Goal: Information Seeking & Learning: Learn about a topic

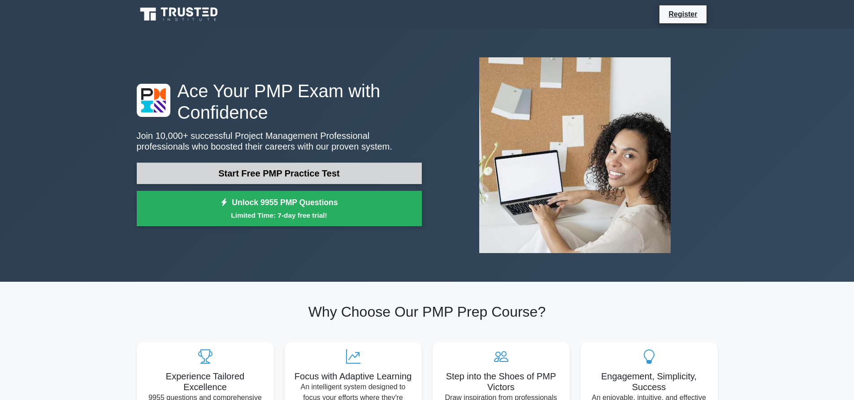
click at [307, 170] on link "Start Free PMP Practice Test" at bounding box center [279, 174] width 285 height 22
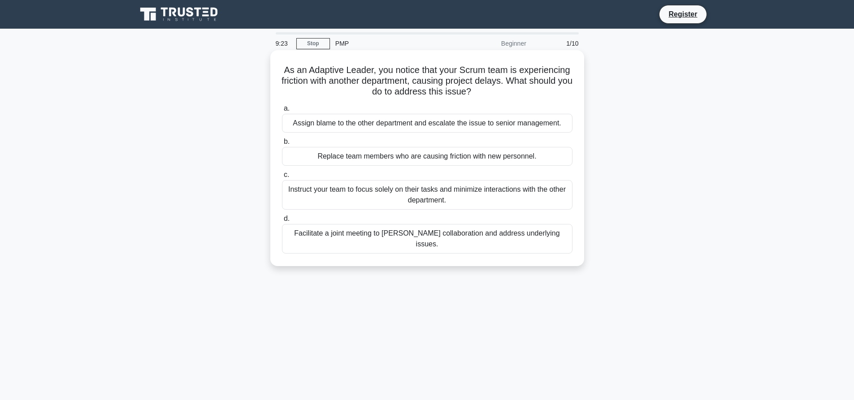
click at [319, 240] on div "Facilitate a joint meeting to foster collaboration and address underlying issue…" at bounding box center [427, 239] width 290 height 30
click at [282, 222] on input "d. Facilitate a joint meeting to foster collaboration and address underlying is…" at bounding box center [282, 219] width 0 height 6
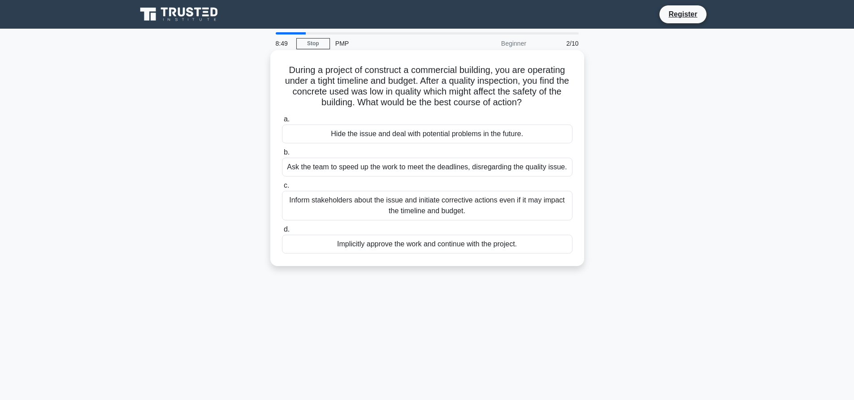
click at [298, 199] on div "Inform stakeholders about the issue and initiate corrective actions even if it …" at bounding box center [427, 206] width 290 height 30
click at [282, 189] on input "c. Inform stakeholders about the issue and initiate corrective actions even if …" at bounding box center [282, 186] width 0 height 6
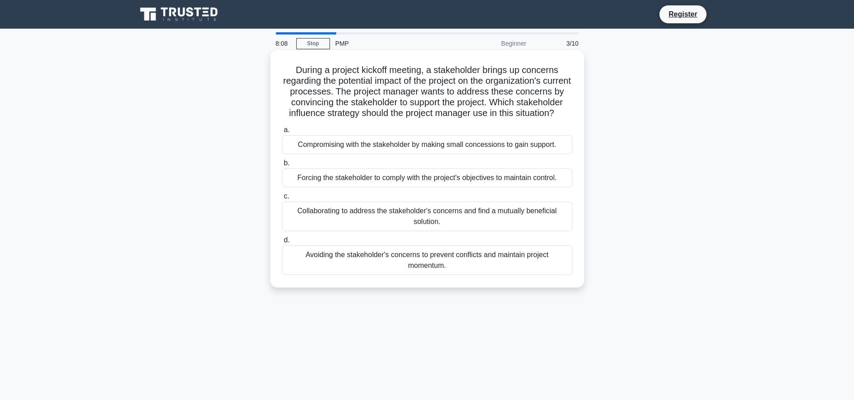
click at [357, 222] on div "Collaborating to address the stakeholder's concerns and find a mutually benefic…" at bounding box center [427, 217] width 290 height 30
click at [282, 199] on input "c. Collaborating to address the stakeholder's concerns and find a mutually bene…" at bounding box center [282, 197] width 0 height 6
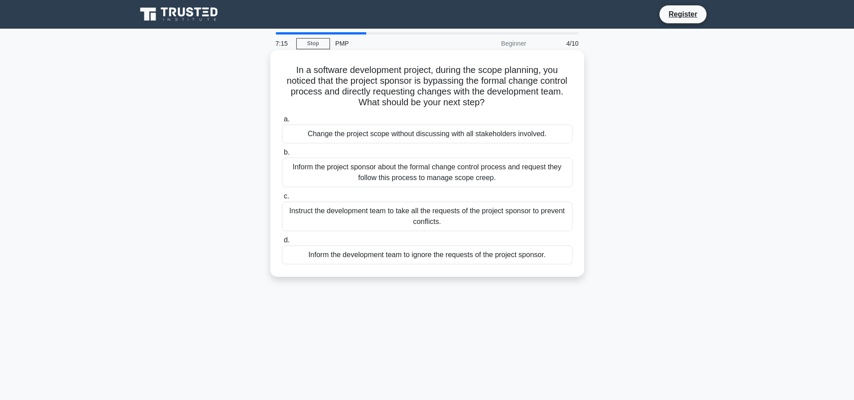
click at [340, 168] on div "Inform the project sponsor about the formal change control process and request …" at bounding box center [427, 173] width 290 height 30
click at [282, 156] on input "b. Inform the project sponsor about the formal change control process and reque…" at bounding box center [282, 153] width 0 height 6
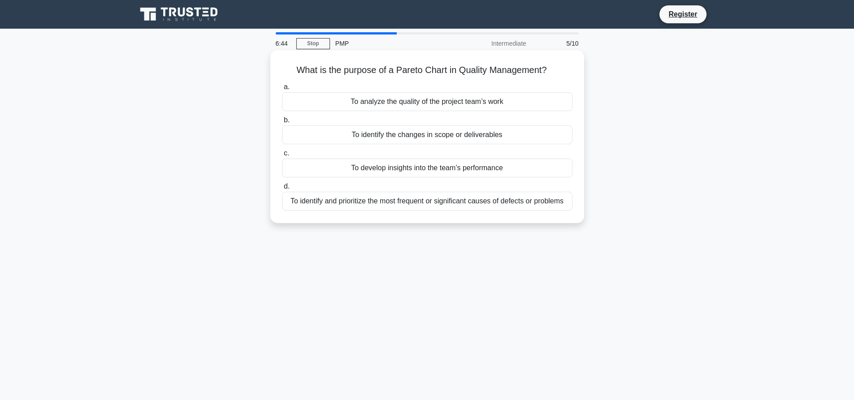
click at [339, 167] on div "To develop insights into the team’s performance" at bounding box center [427, 168] width 290 height 19
click at [282, 156] on input "c. To develop insights into the team’s performance" at bounding box center [282, 154] width 0 height 6
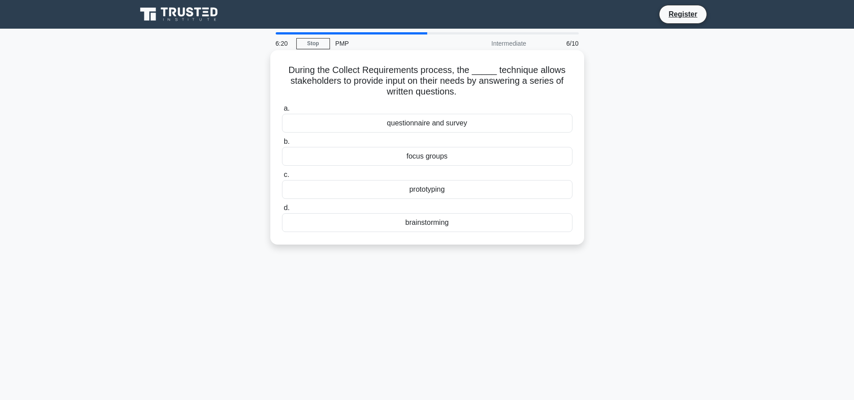
click at [358, 113] on label "a. questionnaire and survey" at bounding box center [427, 118] width 290 height 30
click at [282, 112] on input "a. questionnaire and survey" at bounding box center [282, 109] width 0 height 6
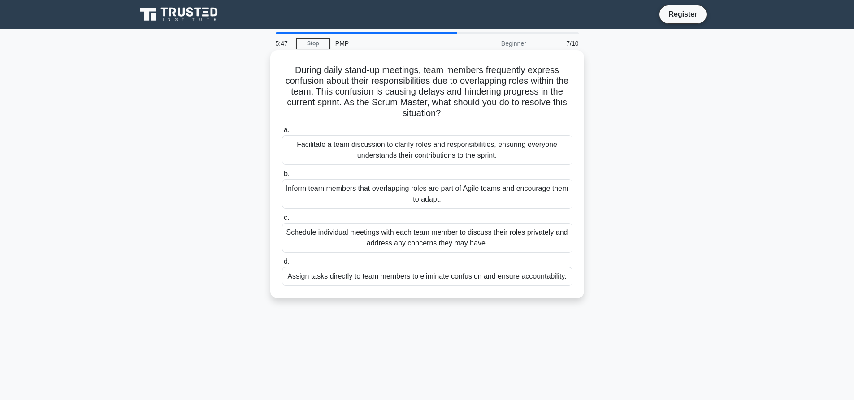
click at [431, 150] on div "Facilitate a team discussion to clarify roles and responsibilities, ensuring ev…" at bounding box center [427, 150] width 290 height 30
click at [282, 133] on input "a. Facilitate a team discussion to clarify roles and responsibilities, ensuring…" at bounding box center [282, 130] width 0 height 6
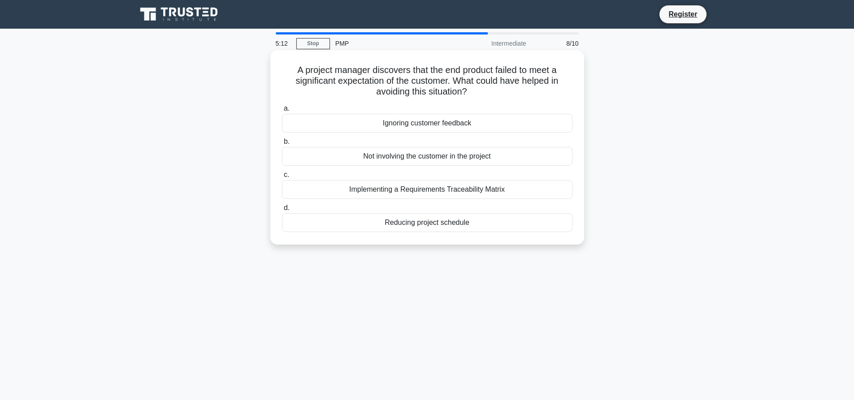
click at [420, 190] on div "Implementing a Requirements Traceability Matrix" at bounding box center [427, 189] width 290 height 19
click at [282, 178] on input "c. Implementing a Requirements Traceability Matrix" at bounding box center [282, 175] width 0 height 6
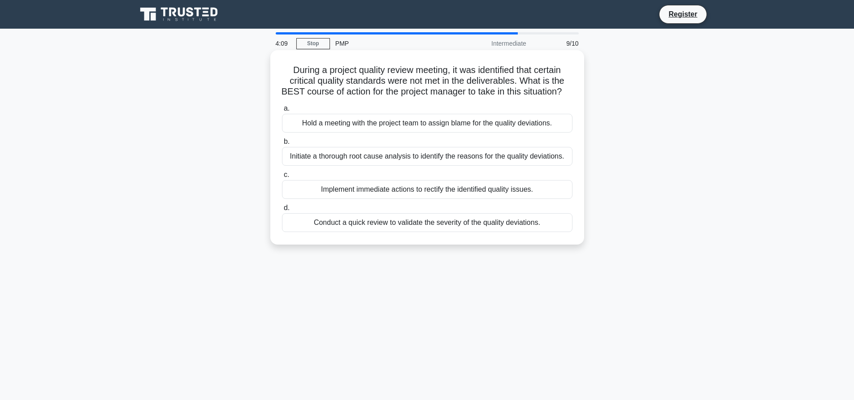
click at [363, 166] on div "Initiate a thorough root cause analysis to identify the reasons for the quality…" at bounding box center [427, 156] width 290 height 19
click at [282, 145] on input "b. Initiate a thorough root cause analysis to identify the reasons for the qual…" at bounding box center [282, 142] width 0 height 6
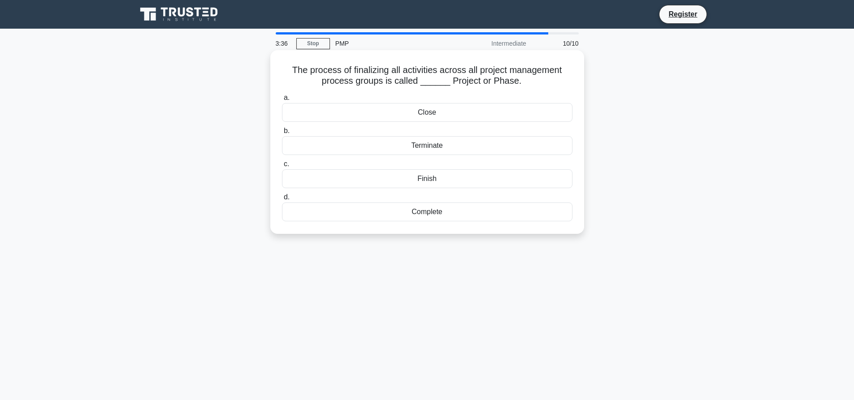
click at [434, 208] on div "Complete" at bounding box center [427, 212] width 290 height 19
click at [282, 200] on input "d. Complete" at bounding box center [282, 198] width 0 height 6
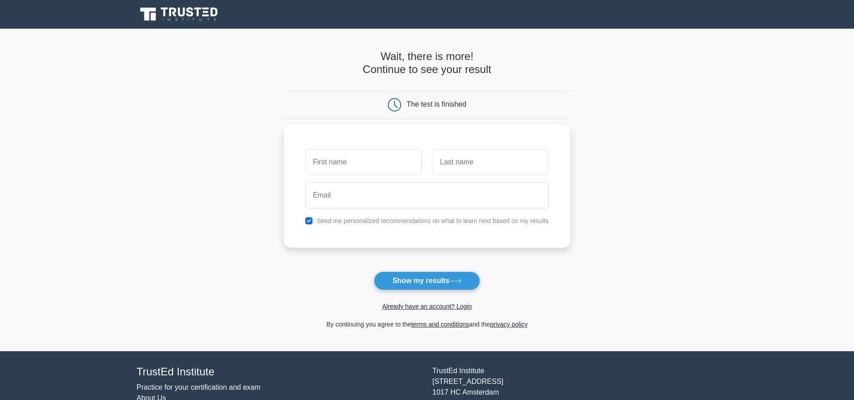
click at [327, 163] on input "text" at bounding box center [363, 162] width 116 height 26
type input "Melvin"
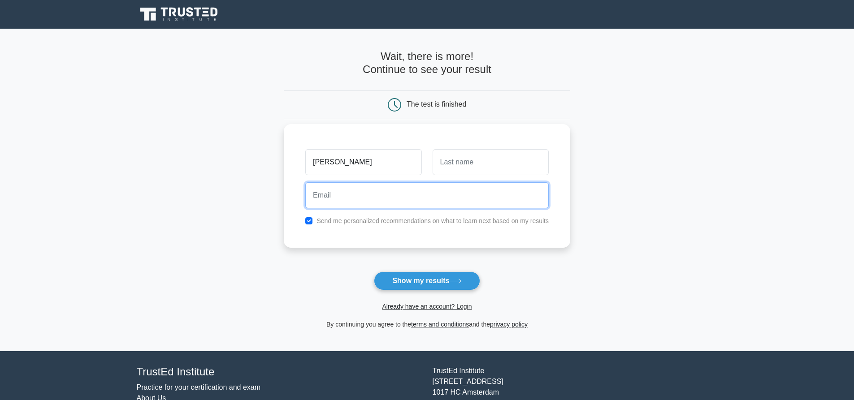
click at [320, 192] on input "email" at bounding box center [426, 195] width 243 height 26
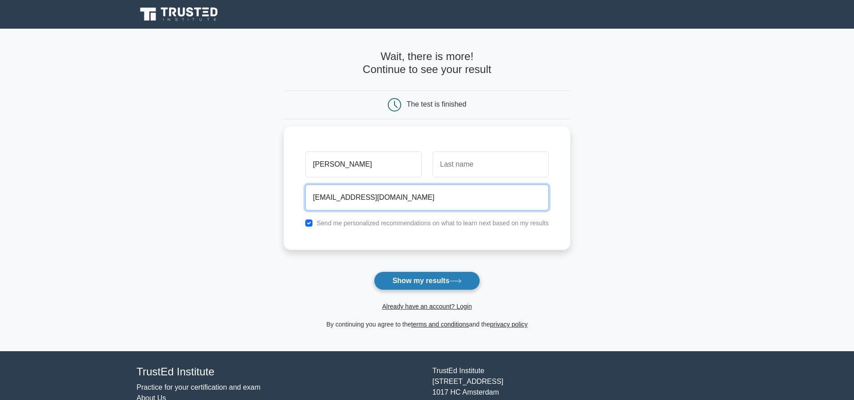
type input "melvinimali02@gmail.com"
click at [447, 285] on button "Show my results" at bounding box center [427, 281] width 106 height 19
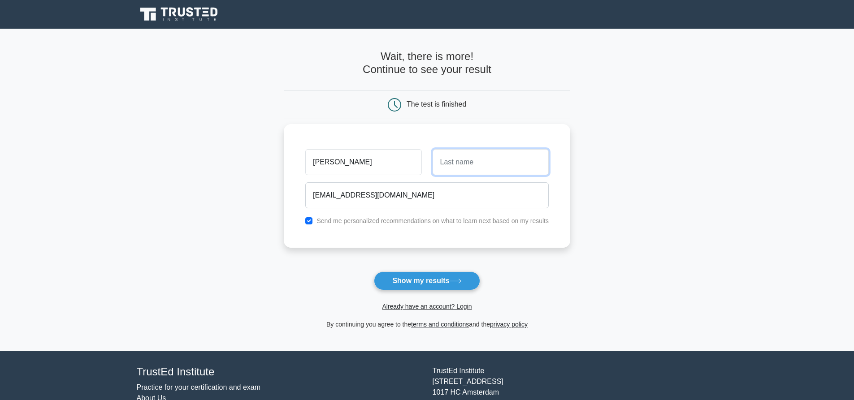
click at [442, 163] on input "text" at bounding box center [491, 162] width 116 height 26
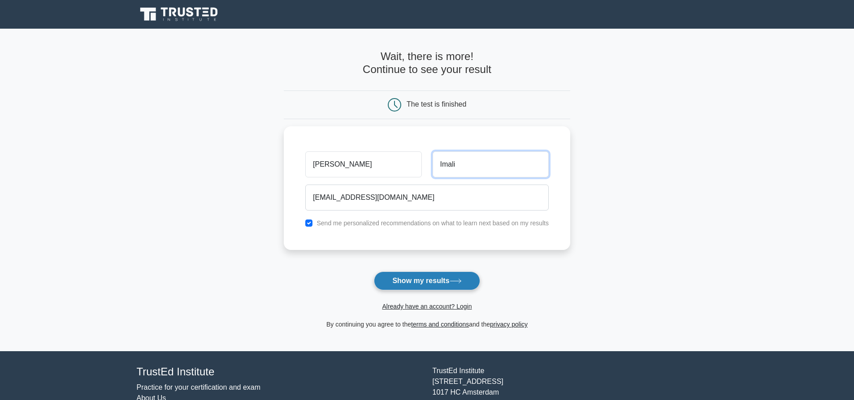
type input "Imali"
click at [424, 278] on button "Show my results" at bounding box center [427, 281] width 106 height 19
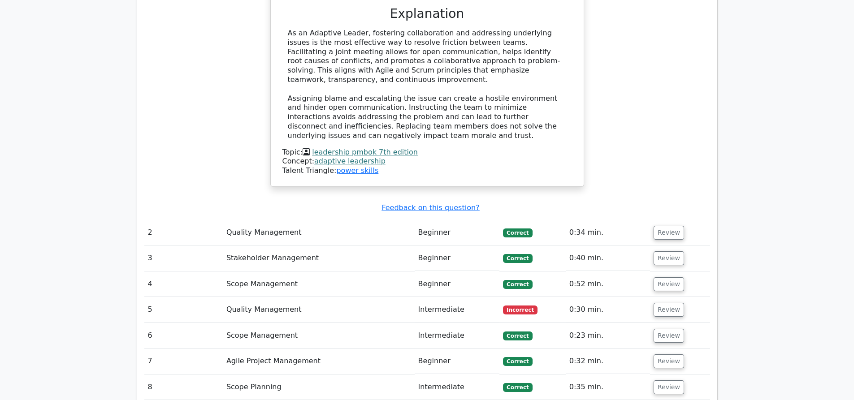
scroll to position [1039, 0]
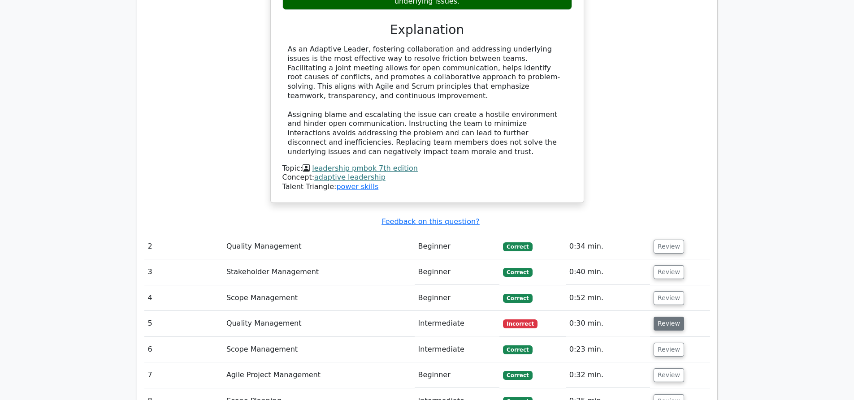
click at [668, 317] on button "Review" at bounding box center [668, 324] width 30 height 14
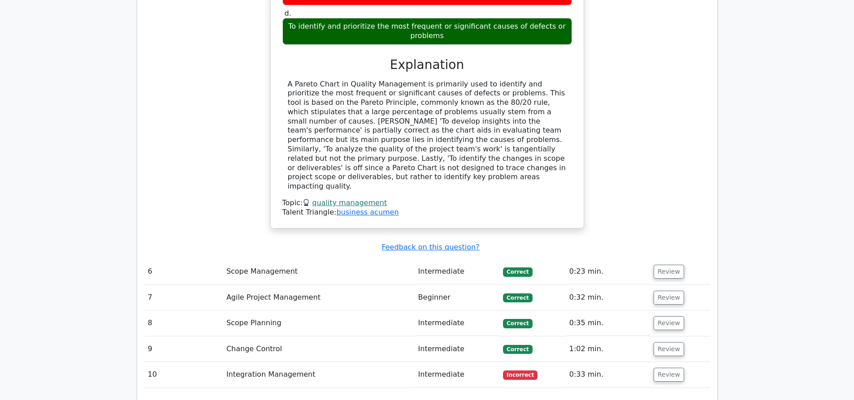
scroll to position [1532, 0]
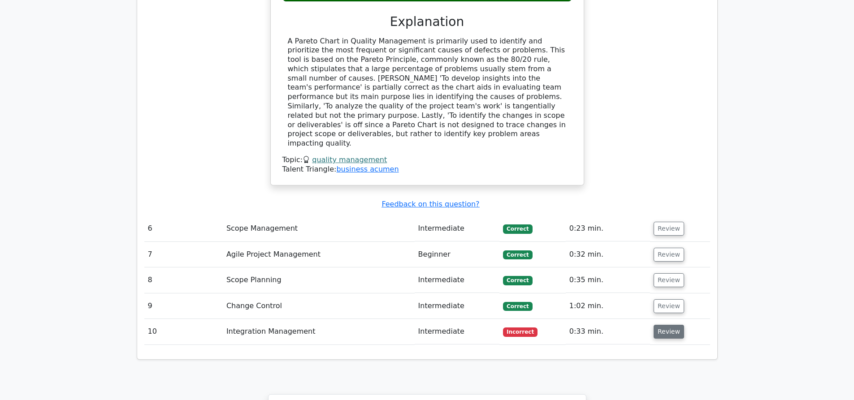
click at [660, 325] on button "Review" at bounding box center [668, 332] width 30 height 14
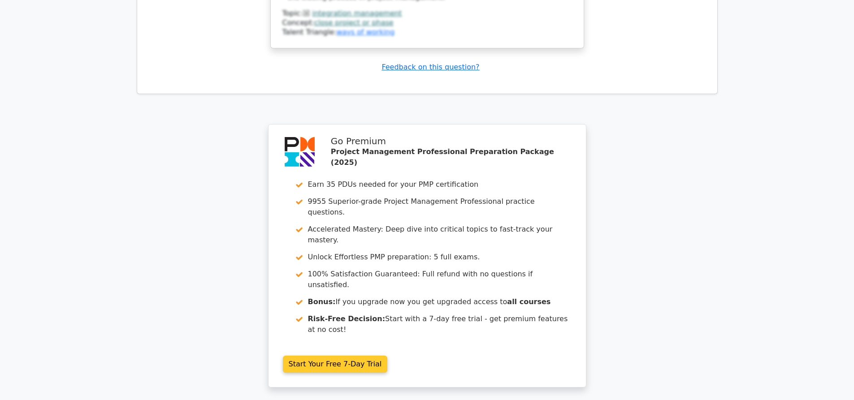
scroll to position [2339, 0]
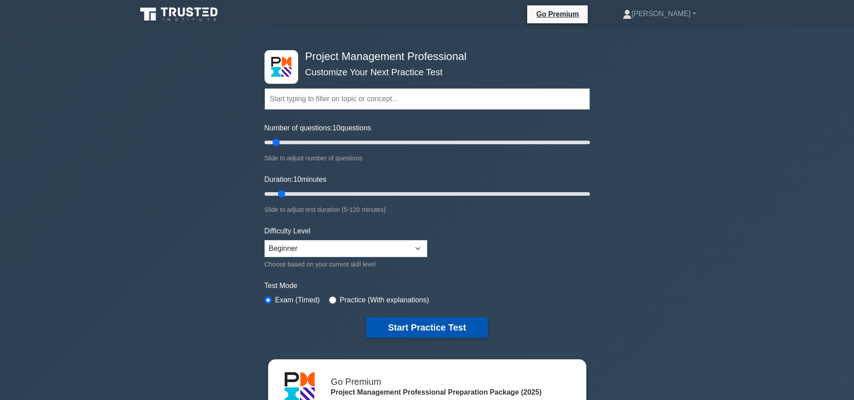
click at [420, 327] on button "Start Practice Test" at bounding box center [426, 327] width 121 height 21
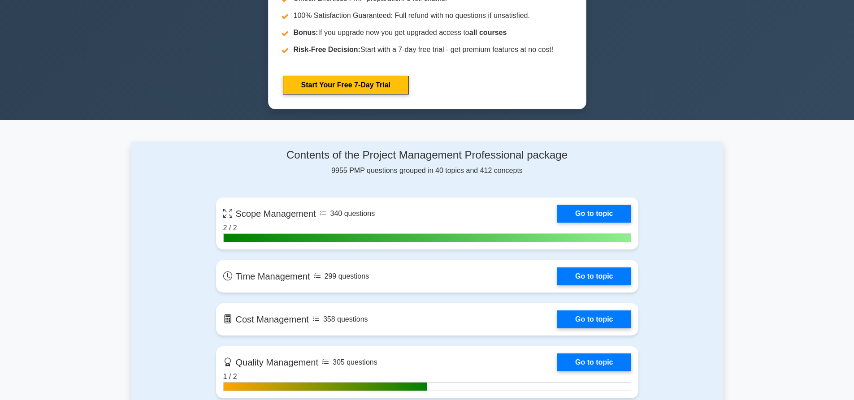
scroll to position [493, 0]
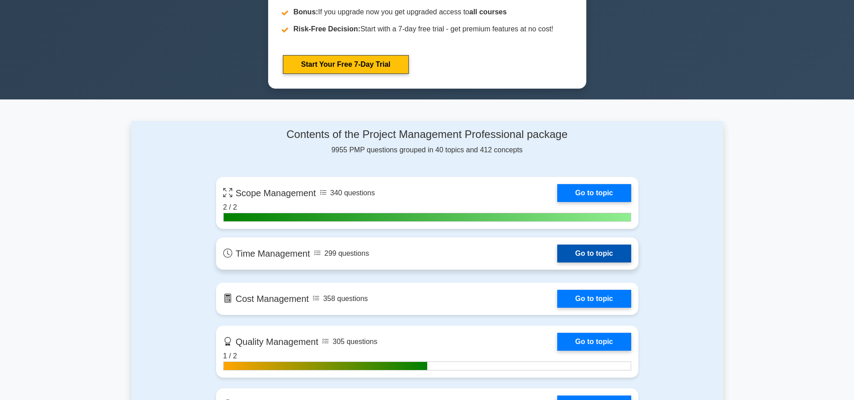
click at [557, 254] on link "Go to topic" at bounding box center [594, 254] width 74 height 18
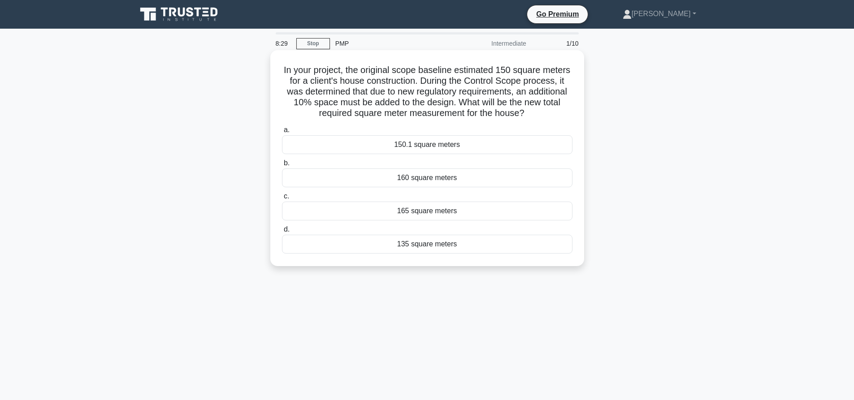
click at [372, 180] on div "160 square meters" at bounding box center [427, 178] width 290 height 19
click at [282, 166] on input "b. 160 square meters" at bounding box center [282, 163] width 0 height 6
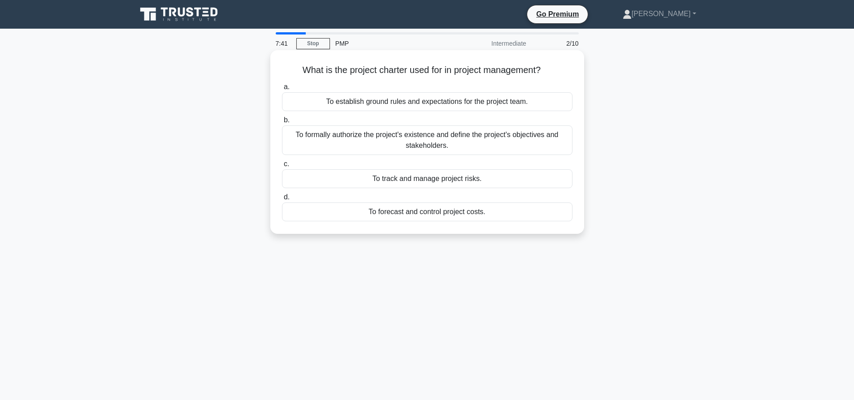
click at [440, 216] on div "To forecast and control project costs." at bounding box center [427, 212] width 290 height 19
click at [282, 200] on input "d. To forecast and control project costs." at bounding box center [282, 198] width 0 height 6
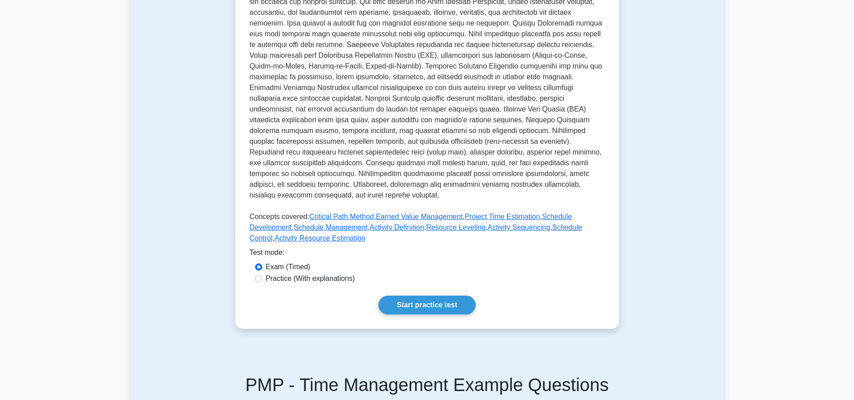
scroll to position [224, 0]
click at [419, 307] on link "Start practice test" at bounding box center [426, 304] width 97 height 19
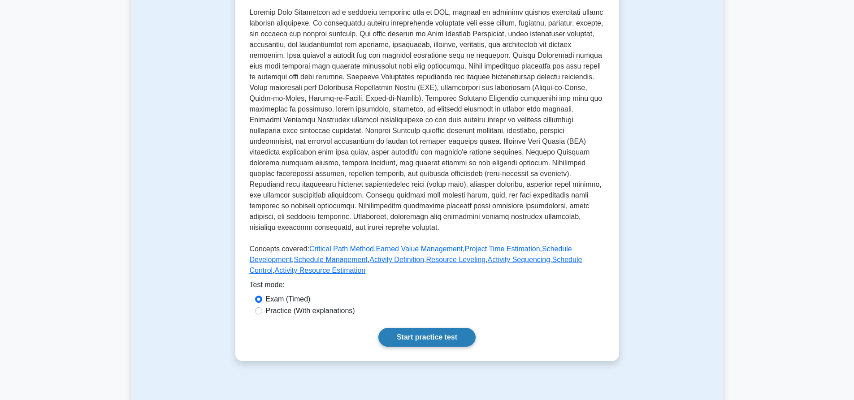
scroll to position [192, 0]
click at [428, 343] on link "Start practice test" at bounding box center [426, 337] width 97 height 19
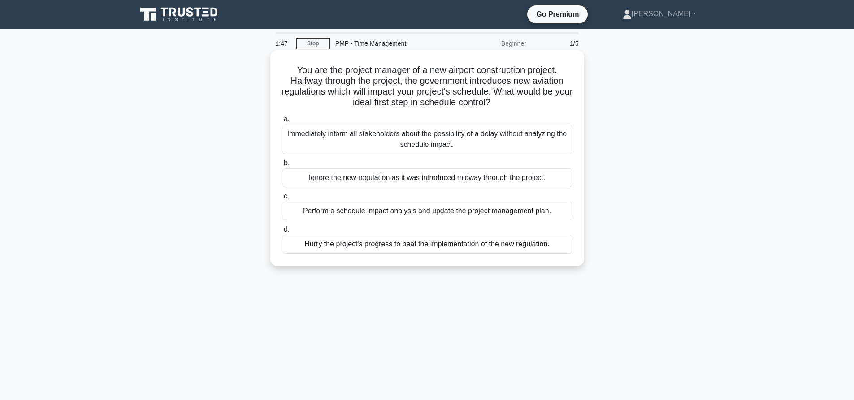
click at [289, 107] on h5 "You are the project manager of a new airport construction project. Halfway thro…" at bounding box center [427, 87] width 292 height 44
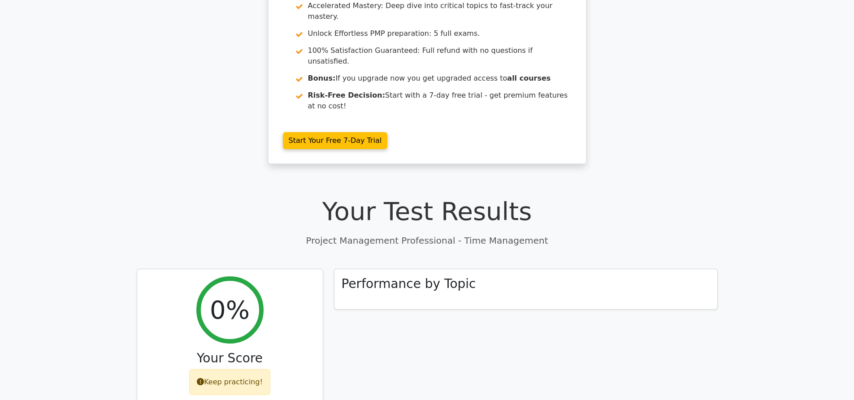
scroll to position [224, 0]
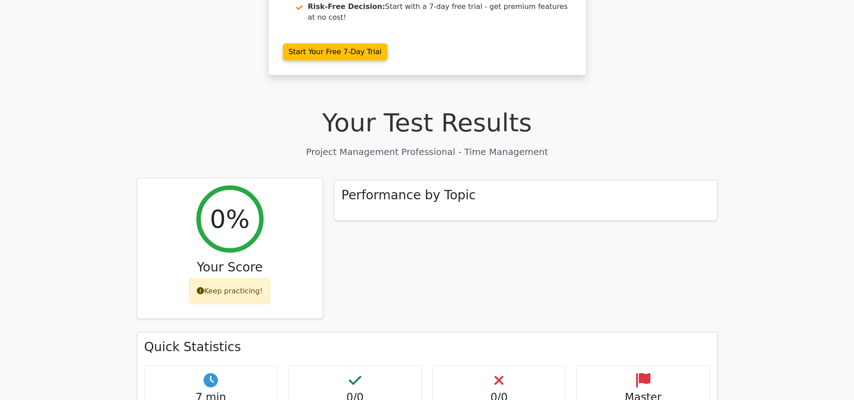
click at [238, 278] on div "Keep practicing!" at bounding box center [229, 291] width 81 height 26
click at [233, 278] on div "Keep practicing!" at bounding box center [229, 291] width 81 height 26
click at [230, 278] on div "Keep practicing!" at bounding box center [229, 291] width 81 height 26
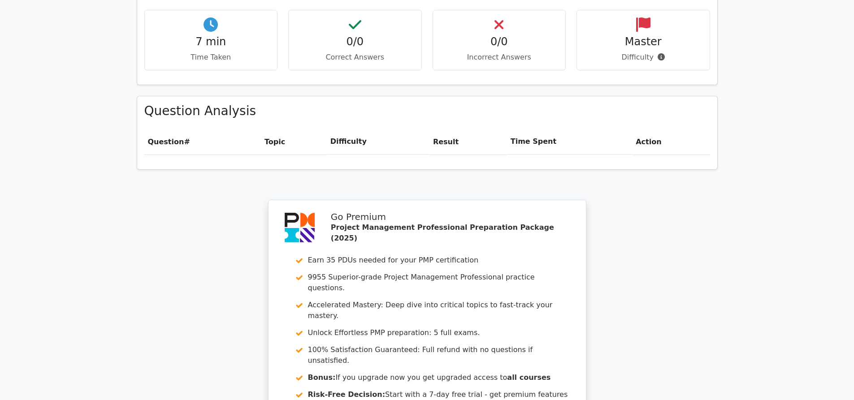
scroll to position [672, 0]
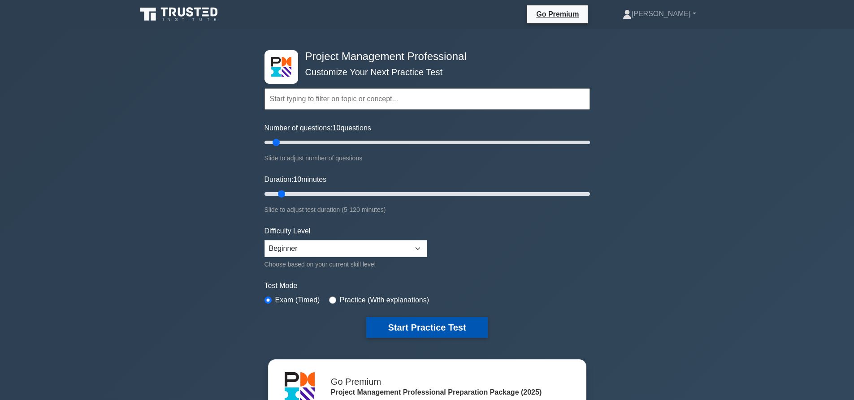
click at [410, 323] on button "Start Practice Test" at bounding box center [426, 327] width 121 height 21
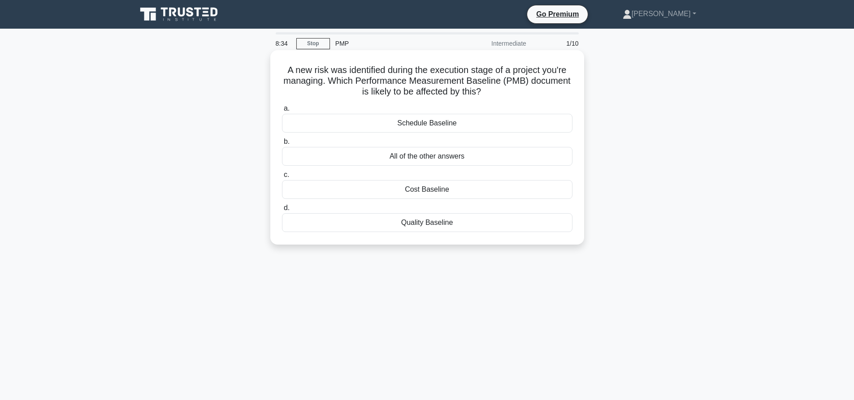
click at [397, 127] on div "Schedule Baseline" at bounding box center [427, 123] width 290 height 19
click at [282, 112] on input "a. Schedule Baseline" at bounding box center [282, 109] width 0 height 6
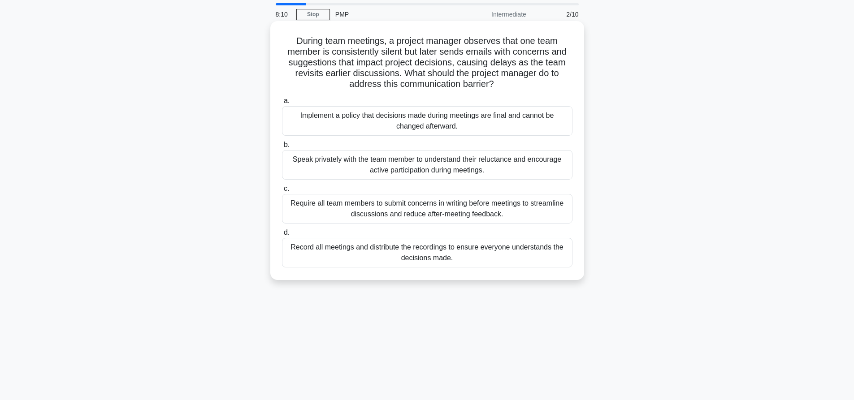
scroll to position [45, 0]
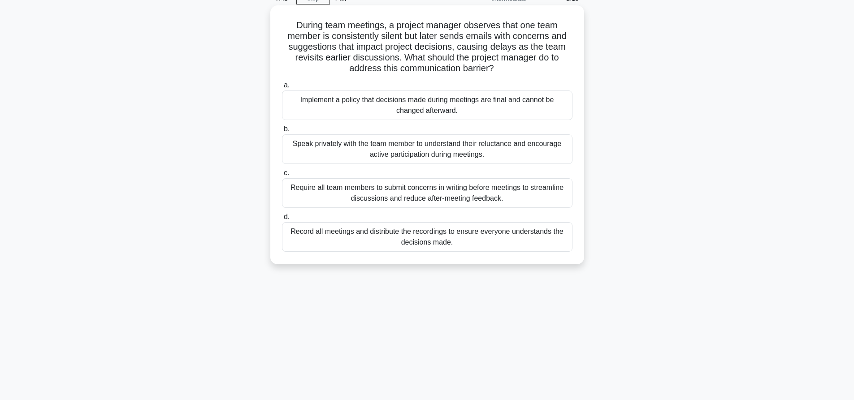
click at [450, 190] on div "Require all team members to submit concerns in writing before meetings to strea…" at bounding box center [427, 193] width 290 height 30
click at [282, 176] on input "c. Require all team members to submit concerns in writing before meetings to st…" at bounding box center [282, 173] width 0 height 6
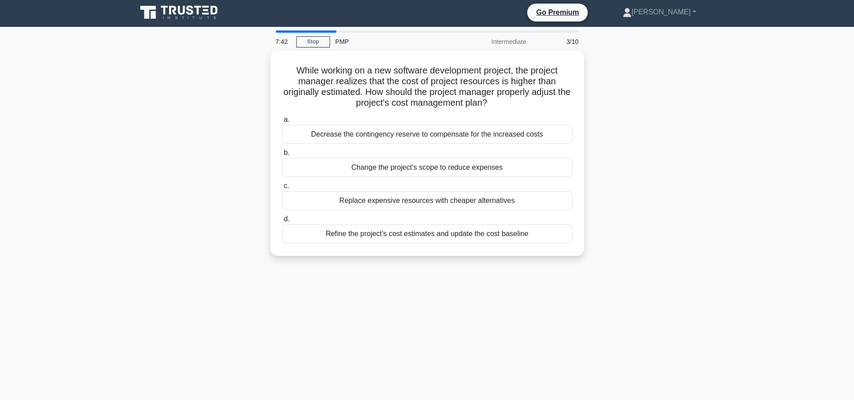
scroll to position [0, 0]
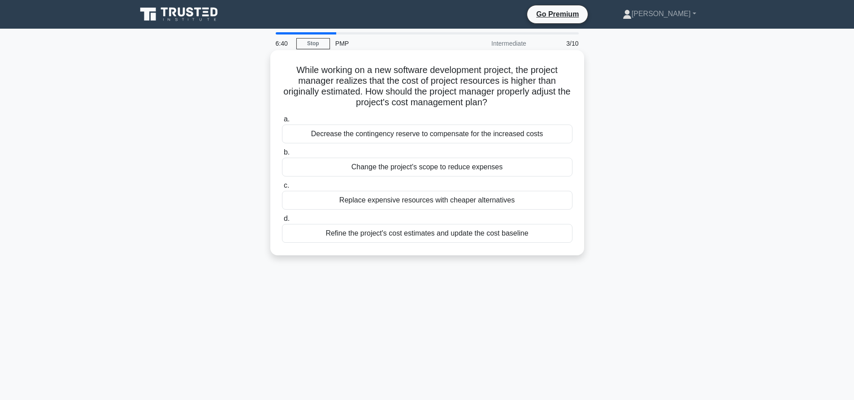
click at [404, 168] on div "Change the project's scope to reduce expenses" at bounding box center [427, 167] width 290 height 19
click at [282, 156] on input "b. Change the project's scope to reduce expenses" at bounding box center [282, 153] width 0 height 6
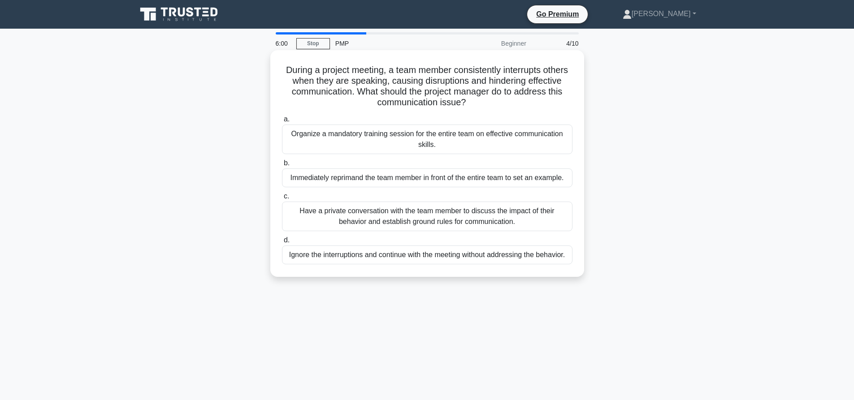
click at [463, 137] on div "Organize a mandatory training session for the entire team on effective communic…" at bounding box center [427, 140] width 290 height 30
click at [282, 122] on input "a. Organize a mandatory training session for the entire team on effective commu…" at bounding box center [282, 120] width 0 height 6
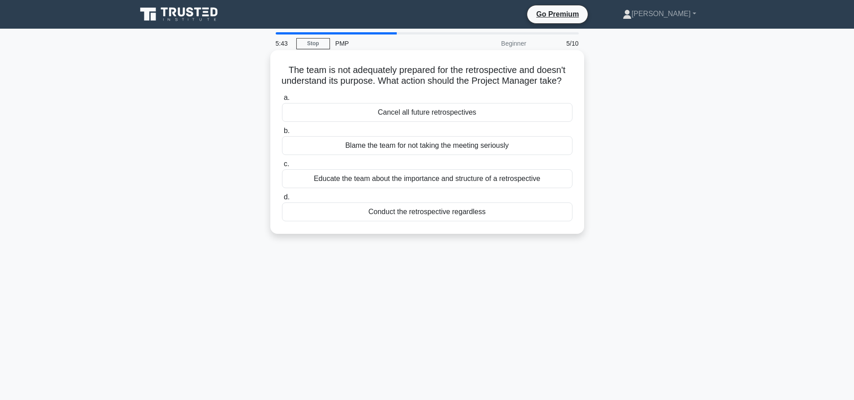
click at [415, 188] on div "Educate the team about the importance and structure of a retrospective" at bounding box center [427, 178] width 290 height 19
click at [282, 167] on input "c. Educate the team about the importance and structure of a retrospective" at bounding box center [282, 164] width 0 height 6
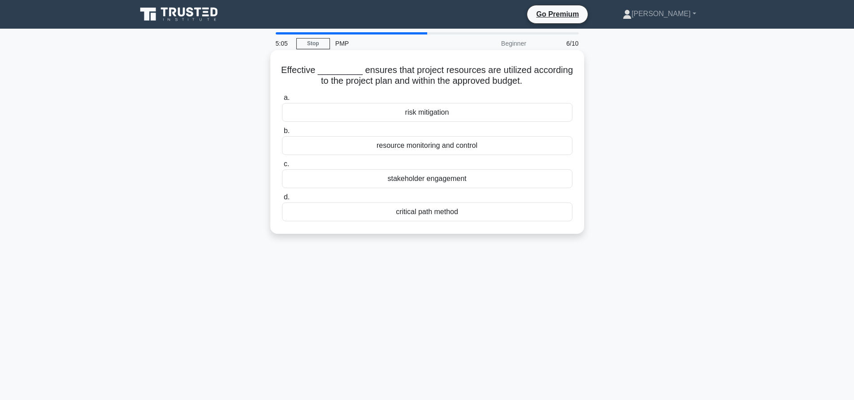
click at [533, 108] on div "risk mitigation" at bounding box center [427, 112] width 290 height 19
click at [282, 101] on input "a. risk mitigation" at bounding box center [282, 98] width 0 height 6
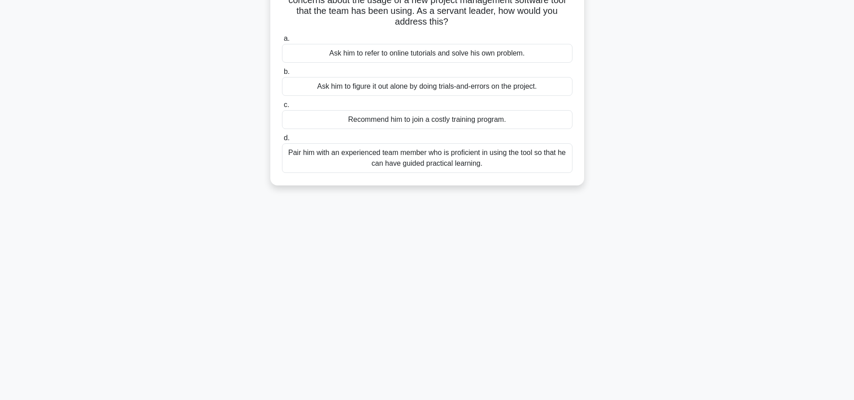
scroll to position [84, 0]
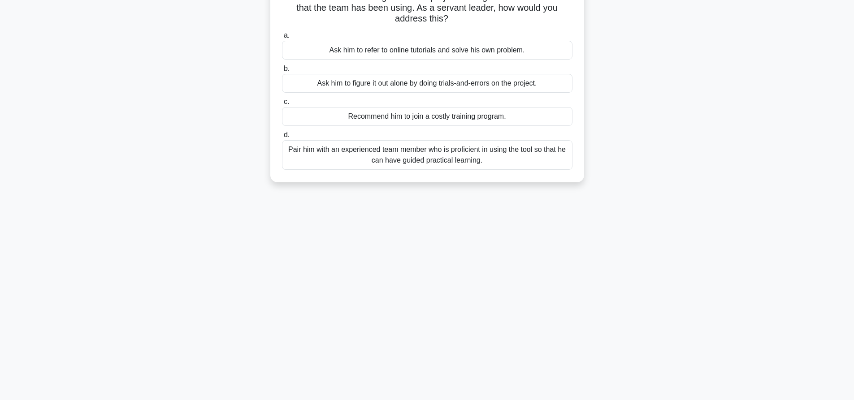
click at [401, 152] on div "Pair him with an experienced team member who is proficient in using the tool so…" at bounding box center [427, 155] width 290 height 30
click at [282, 138] on input "d. Pair him with an experienced team member who is proficient in using the tool…" at bounding box center [282, 135] width 0 height 6
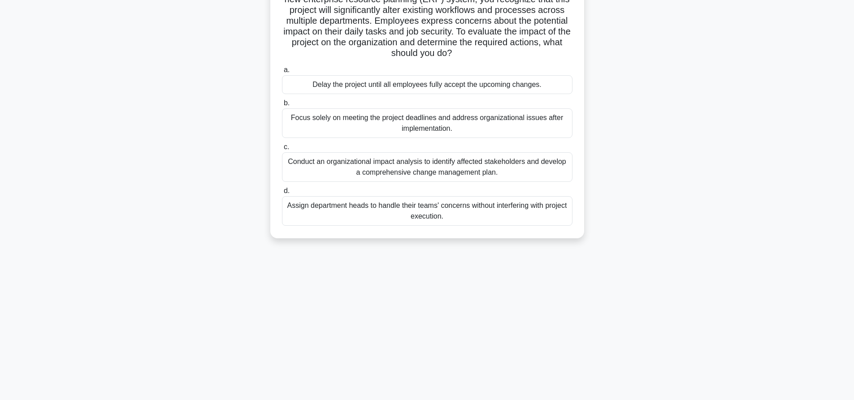
scroll to position [0, 0]
